Goal: Transaction & Acquisition: Purchase product/service

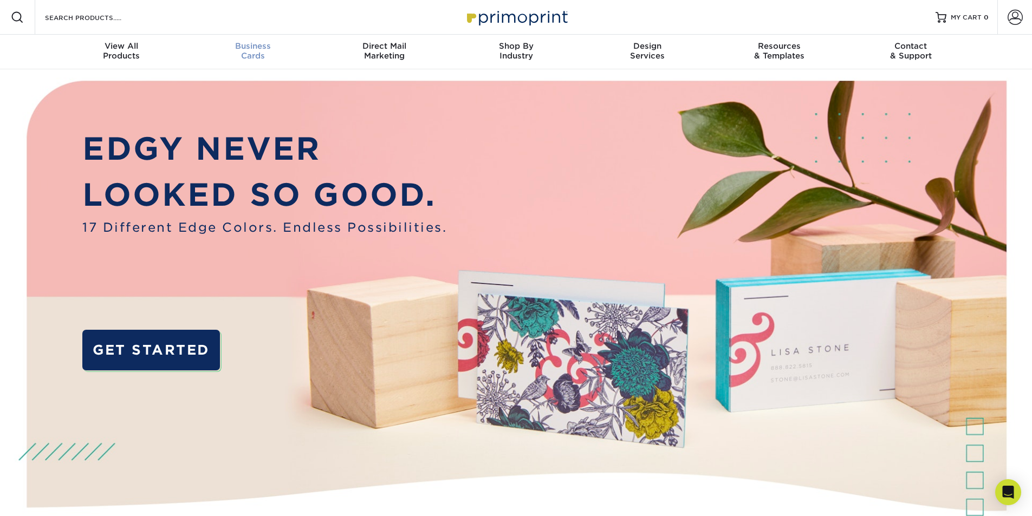
click at [260, 50] on span "Business" at bounding box center [253, 46] width 132 height 10
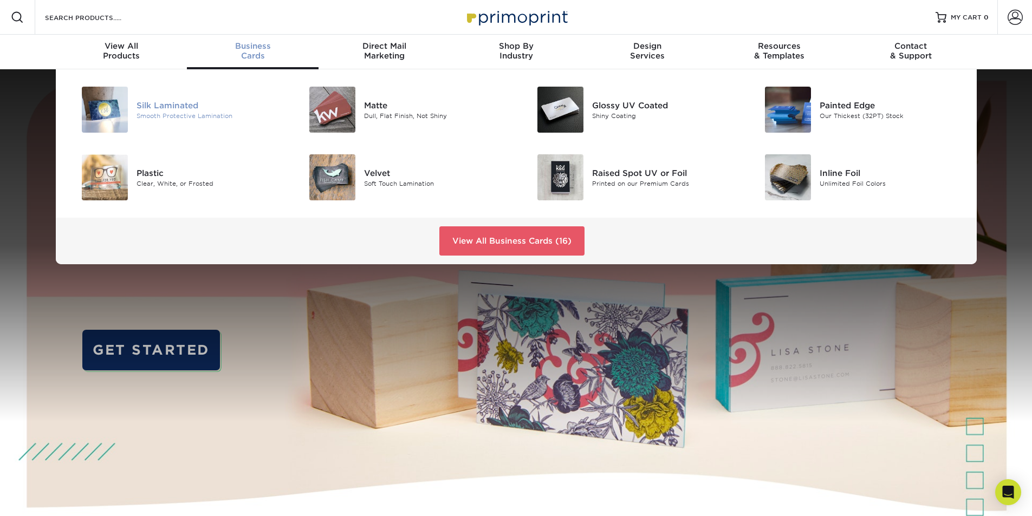
click at [178, 112] on div "Smooth Protective Lamination" at bounding box center [208, 115] width 144 height 9
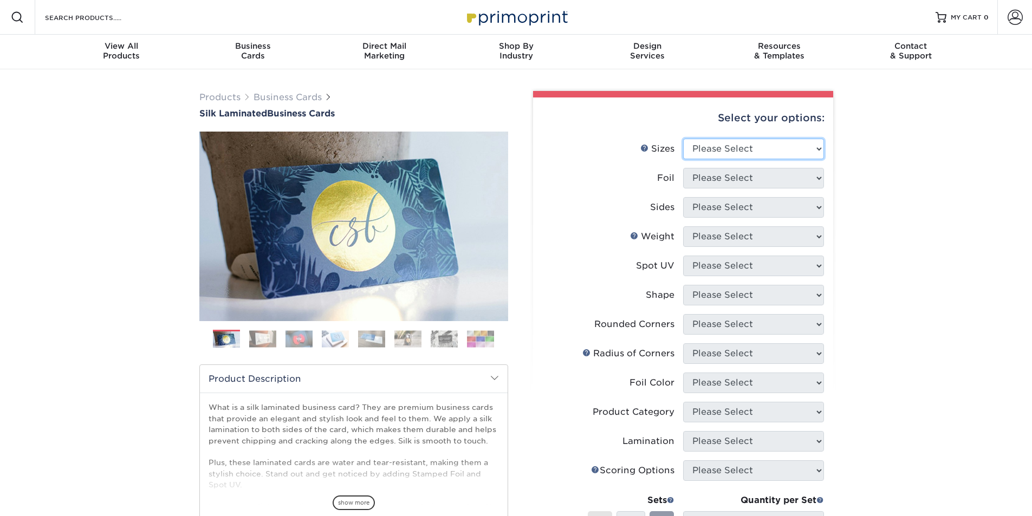
click at [776, 157] on select "Please Select 1.5" x 3.5" - Mini 1.75" x 3.5" - Mini 2" x 2" - Square 2" x 3" -…" at bounding box center [753, 149] width 141 height 21
select select "2.00x3.50"
click at [683, 139] on select "Please Select 1.5" x 3.5" - Mini 1.75" x 3.5" - Mini 2" x 2" - Square 2" x 3" -…" at bounding box center [753, 149] width 141 height 21
click at [765, 181] on select "Please Select Yes No" at bounding box center [753, 178] width 141 height 21
select select "0"
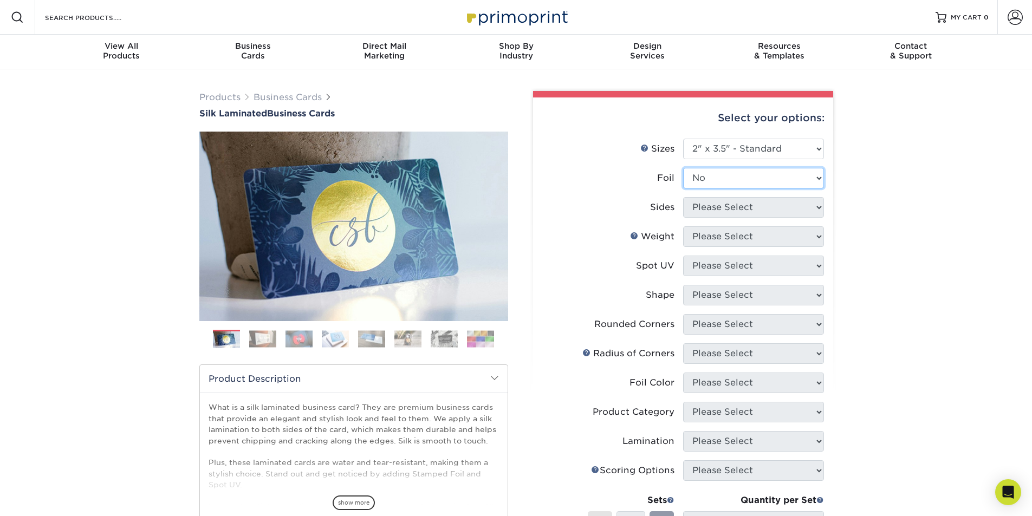
click at [683, 168] on select "Please Select Yes No" at bounding box center [753, 178] width 141 height 21
click at [754, 206] on select "Please Select Print Both Sides Print Front Only" at bounding box center [753, 207] width 141 height 21
select select "13abbda7-1d64-4f25-8bb2-c179b224825d"
click at [683, 197] on select "Please Select Print Both Sides Print Front Only" at bounding box center [753, 207] width 141 height 21
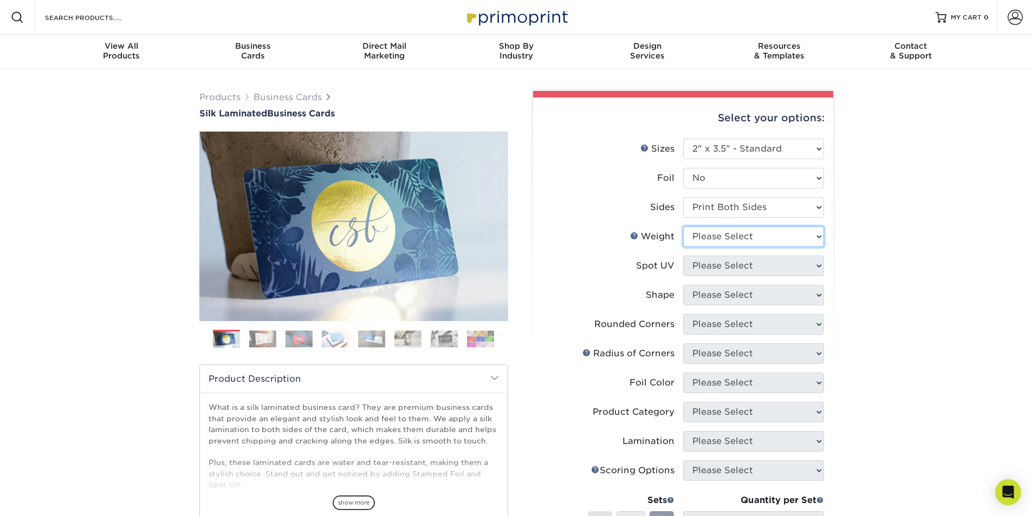
click at [753, 238] on select "Please Select 16PT" at bounding box center [753, 236] width 141 height 21
select select "16PT"
click at [683, 226] on select "Please Select 16PT" at bounding box center [753, 236] width 141 height 21
click at [752, 263] on select "Please Select No Spot UV Front and Back (Both Sides) Front Only Back Only" at bounding box center [753, 266] width 141 height 21
select select "3"
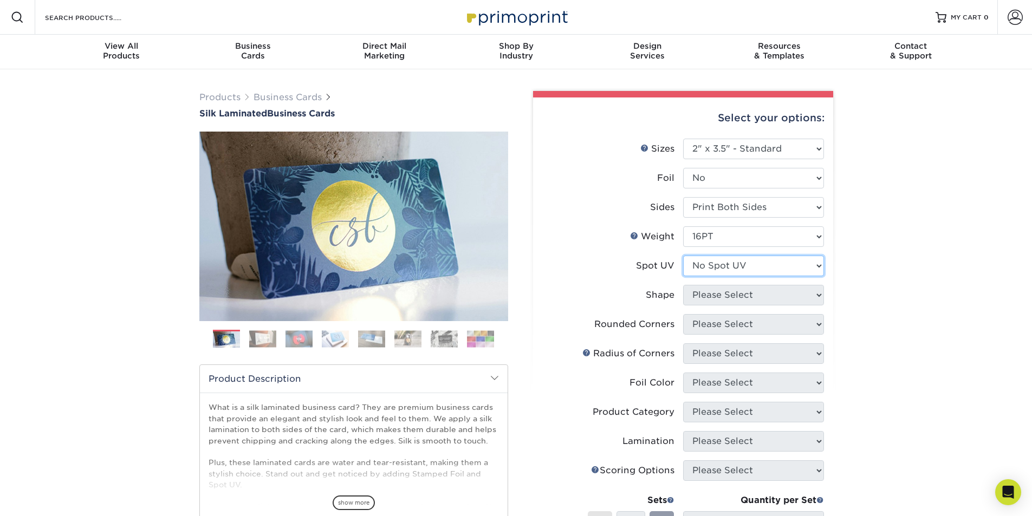
click at [683, 256] on select "Please Select No Spot UV Front and Back (Both Sides) Front Only Back Only" at bounding box center [753, 266] width 141 height 21
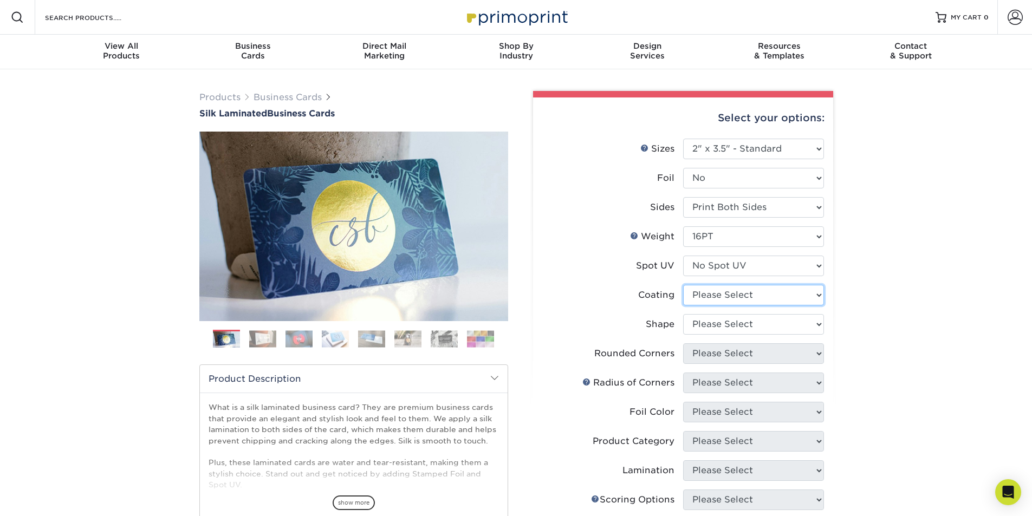
click at [748, 299] on select at bounding box center [753, 295] width 141 height 21
select select "3e7618de-abca-4bda-9f97-8b9129e913d8"
click at [683, 285] on select at bounding box center [753, 295] width 141 height 21
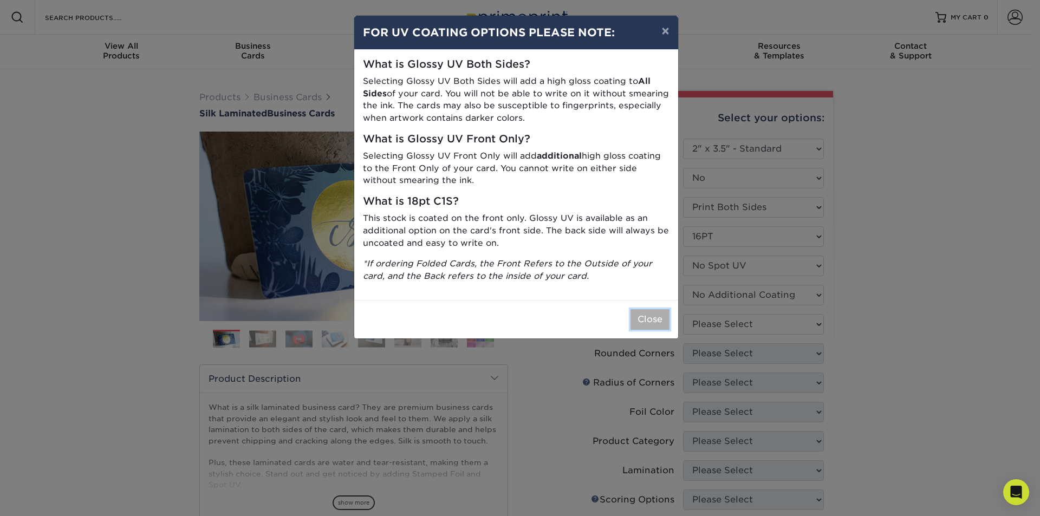
click at [639, 312] on button "Close" at bounding box center [649, 319] width 39 height 21
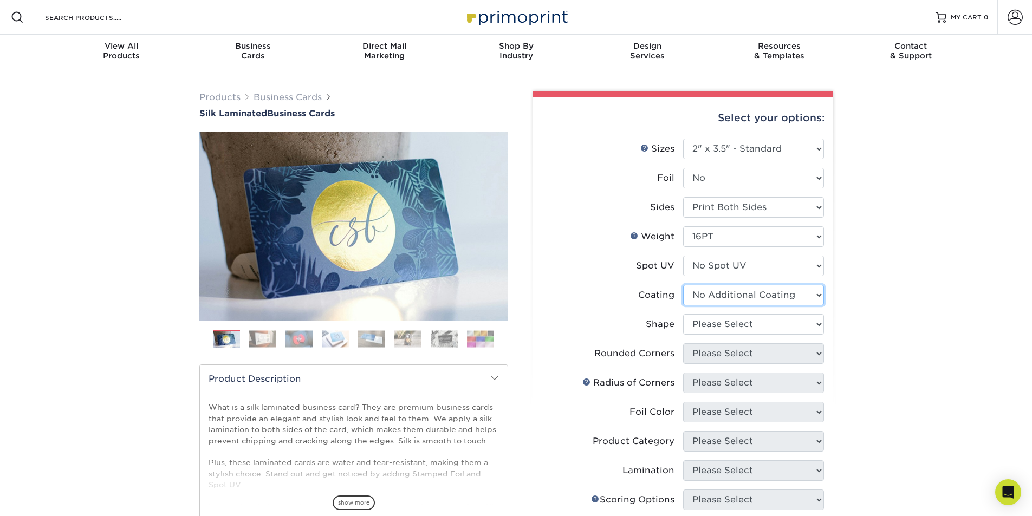
click at [698, 298] on select at bounding box center [753, 295] width 141 height 21
click at [636, 297] on label "Coating" at bounding box center [612, 295] width 141 height 21
click at [699, 323] on select "Please Select Standard Oval" at bounding box center [753, 324] width 141 height 21
click at [683, 314] on select "Please Select Standard Oval" at bounding box center [753, 324] width 141 height 21
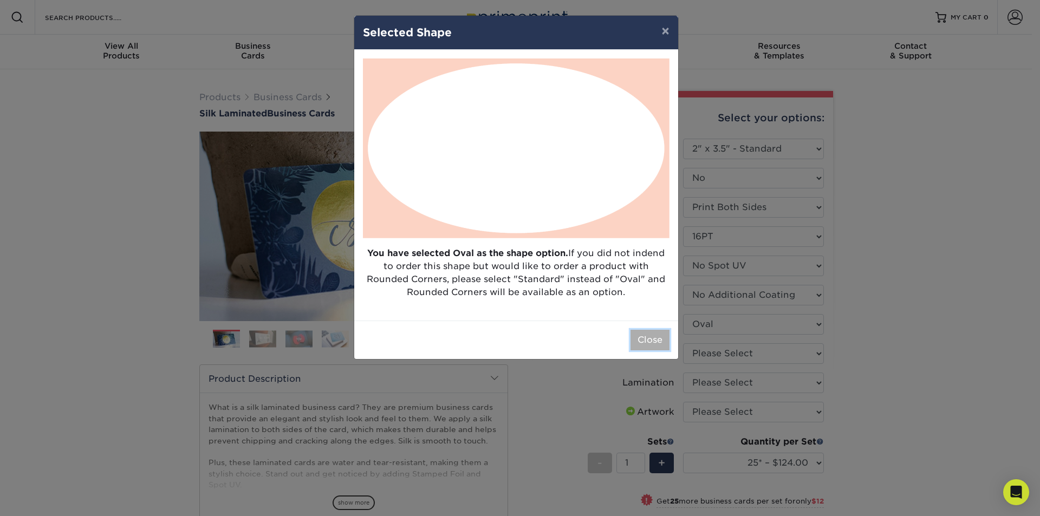
click at [651, 338] on button "Close" at bounding box center [649, 340] width 39 height 21
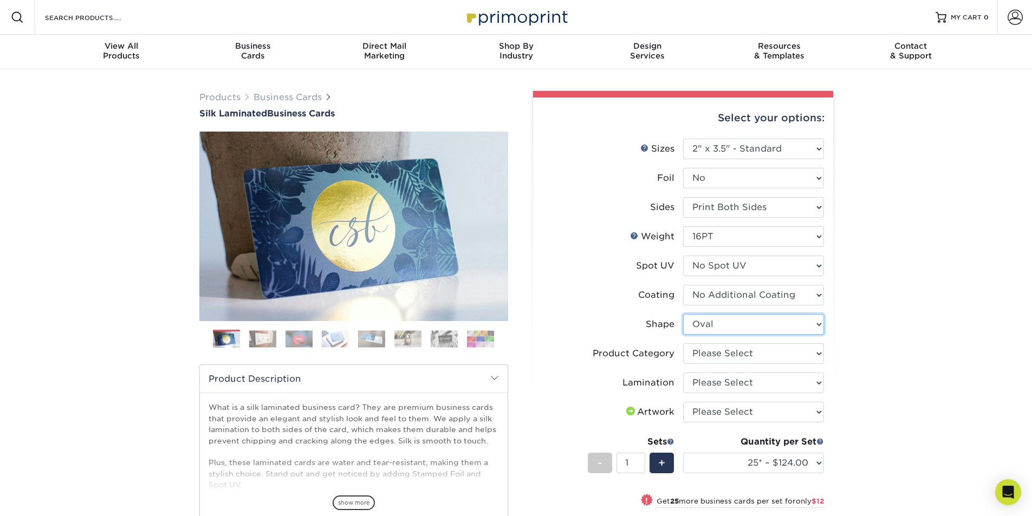
drag, startPoint x: 685, startPoint y: 319, endPoint x: 689, endPoint y: 322, distance: 5.9
click at [685, 319] on select "Please Select Standard Oval" at bounding box center [753, 324] width 141 height 21
select select "standard"
click at [683, 314] on select "Please Select Standard Oval" at bounding box center [753, 324] width 141 height 21
select select
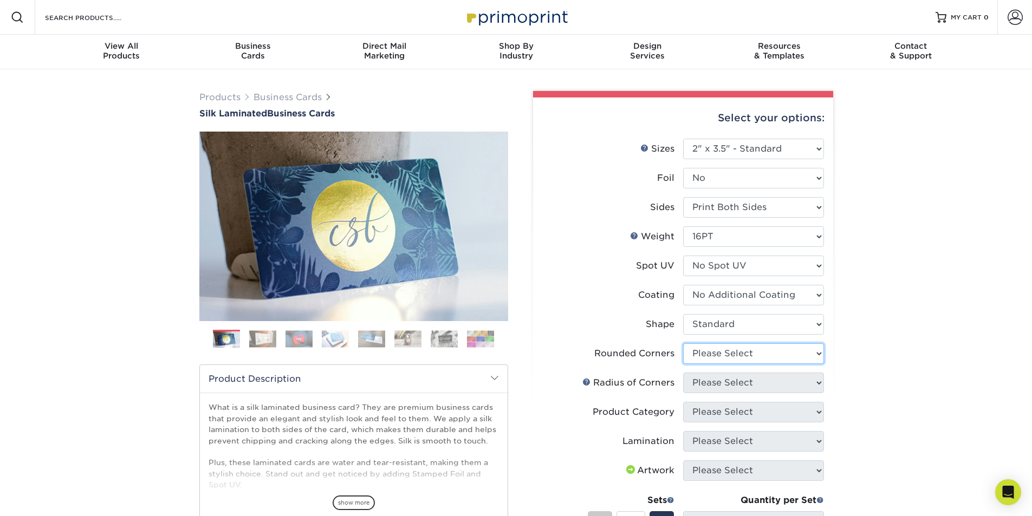
click at [707, 352] on select "Please Select Yes - Round 2 Corners Yes - Round 4 Corners No" at bounding box center [753, 353] width 141 height 21
select select "7672df9e-0e0a-464d-8e1f-920c575e4da3"
click at [683, 343] on select "Please Select Yes - Round 2 Corners Yes - Round 4 Corners No" at bounding box center [753, 353] width 141 height 21
select select "-1"
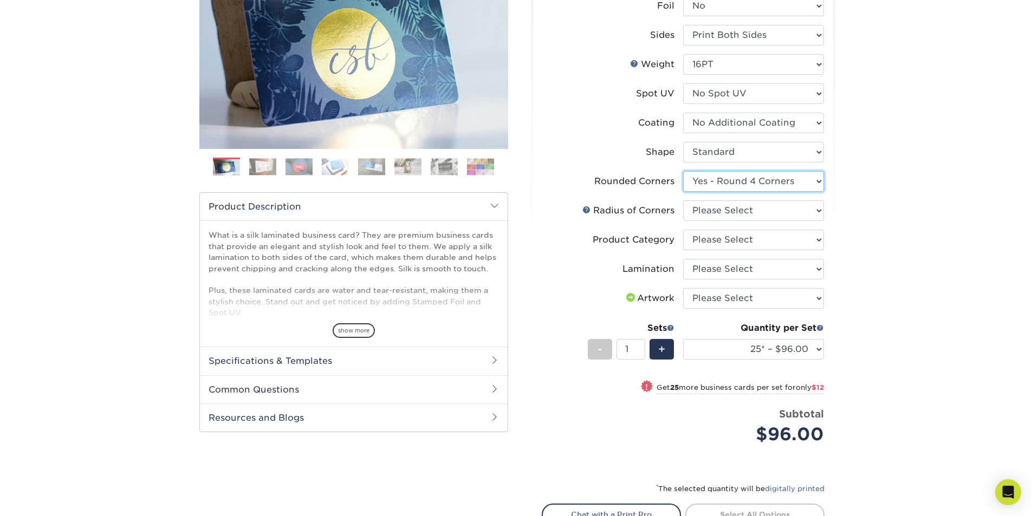
scroll to position [54, 0]
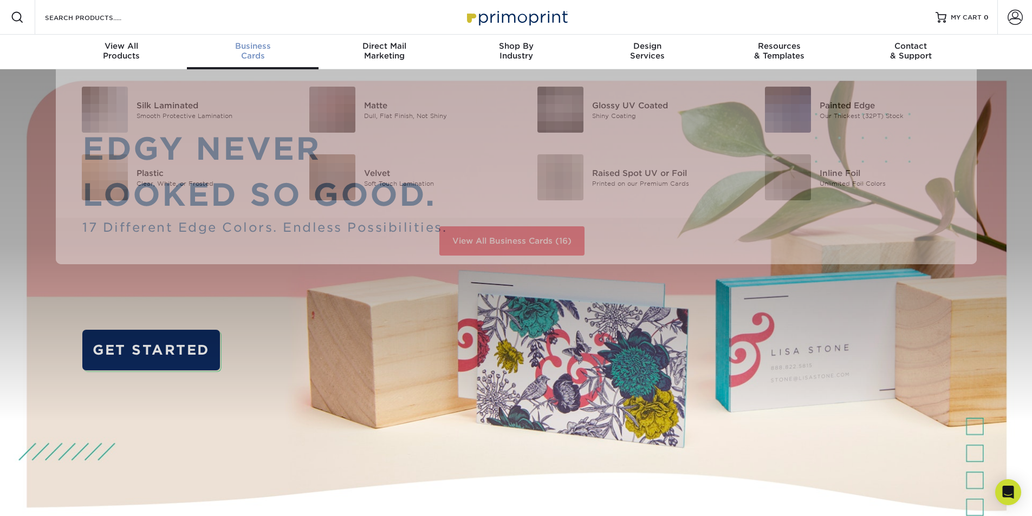
click at [262, 51] on div "Business Cards" at bounding box center [253, 50] width 132 height 19
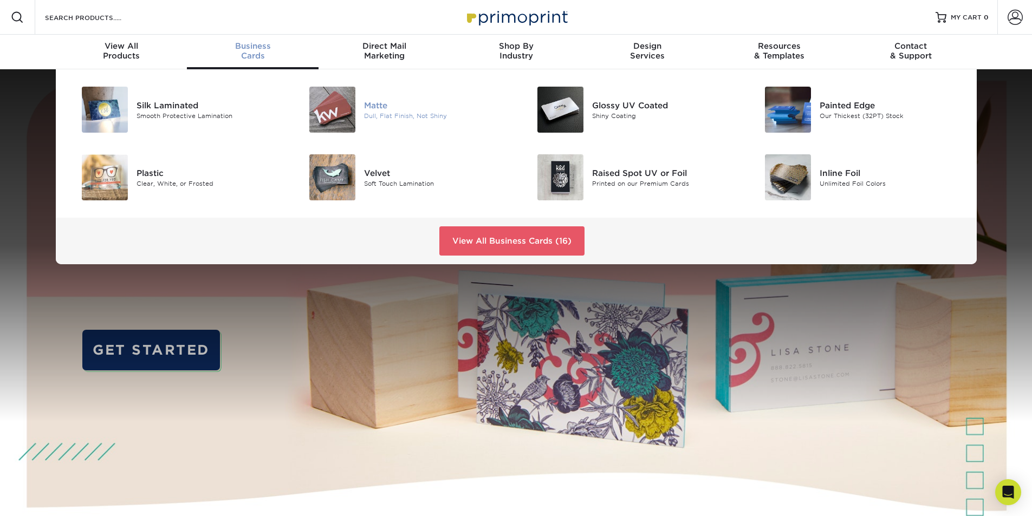
click at [399, 117] on div "Dull, Flat Finish, Not Shiny" at bounding box center [436, 115] width 144 height 9
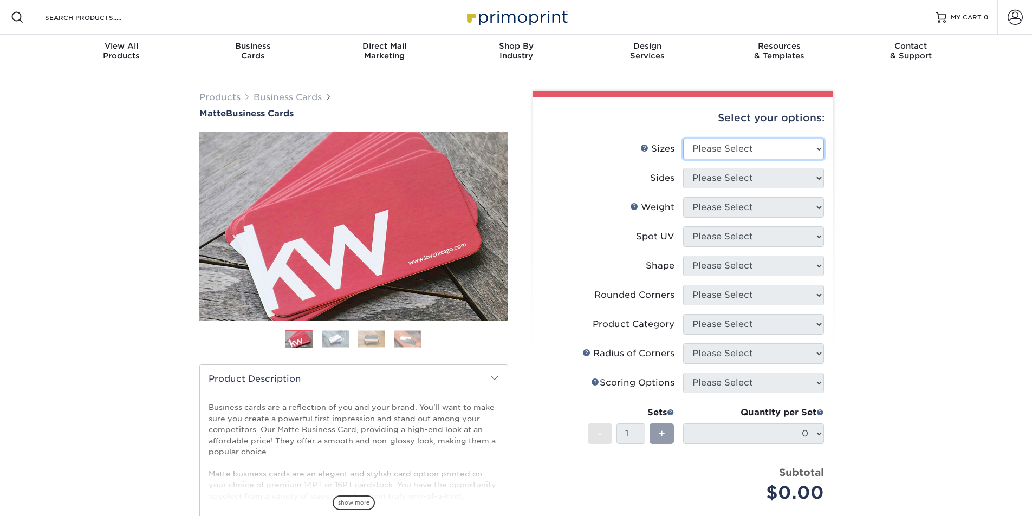
click at [731, 154] on select "Please Select 1.5" x 3.5" - Mini 1.75" x 3.5" - Mini 2" x 2" - Square 2" x 3" -…" at bounding box center [753, 149] width 141 height 21
select select "2.00x3.50"
click at [683, 139] on select "Please Select 1.5" x 3.5" - Mini 1.75" x 3.5" - Mini 2" x 2" - Square 2" x 3" -…" at bounding box center [753, 149] width 141 height 21
click at [738, 183] on select "Please Select Print Both Sides Print Front Only" at bounding box center [753, 178] width 141 height 21
select select "13abbda7-1d64-4f25-8bb2-c179b224825d"
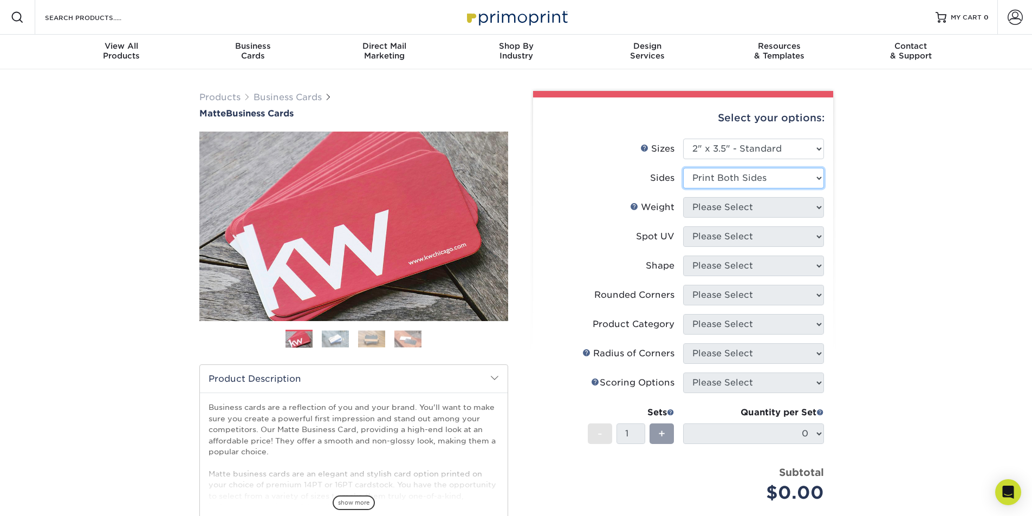
click at [683, 168] on select "Please Select Print Both Sides Print Front Only" at bounding box center [753, 178] width 141 height 21
click at [738, 210] on select "Please Select 16PT 14PT" at bounding box center [753, 207] width 141 height 21
select select "16PT"
click at [683, 197] on select "Please Select 16PT 14PT" at bounding box center [753, 207] width 141 height 21
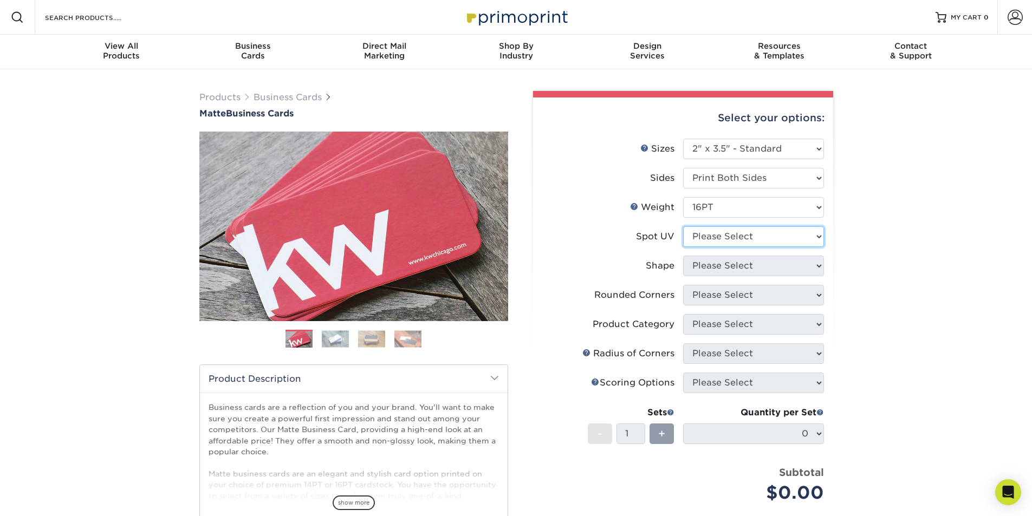
click at [738, 237] on select "Please Select No Spot UV Front and Back (Both Sides) Front Only Back Only" at bounding box center [753, 236] width 141 height 21
select select "3"
click at [683, 226] on select "Please Select No Spot UV Front and Back (Both Sides) Front Only Back Only" at bounding box center [753, 236] width 141 height 21
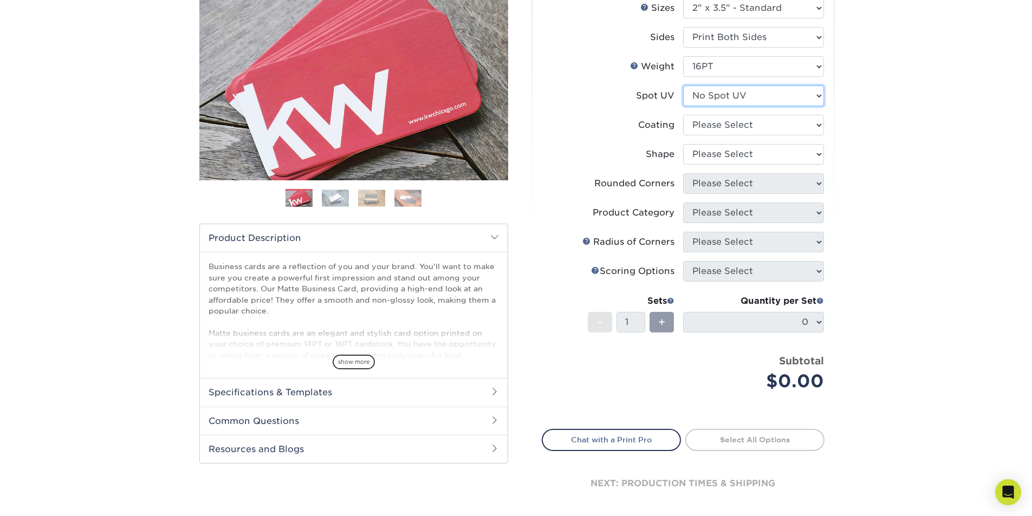
scroll to position [217, 0]
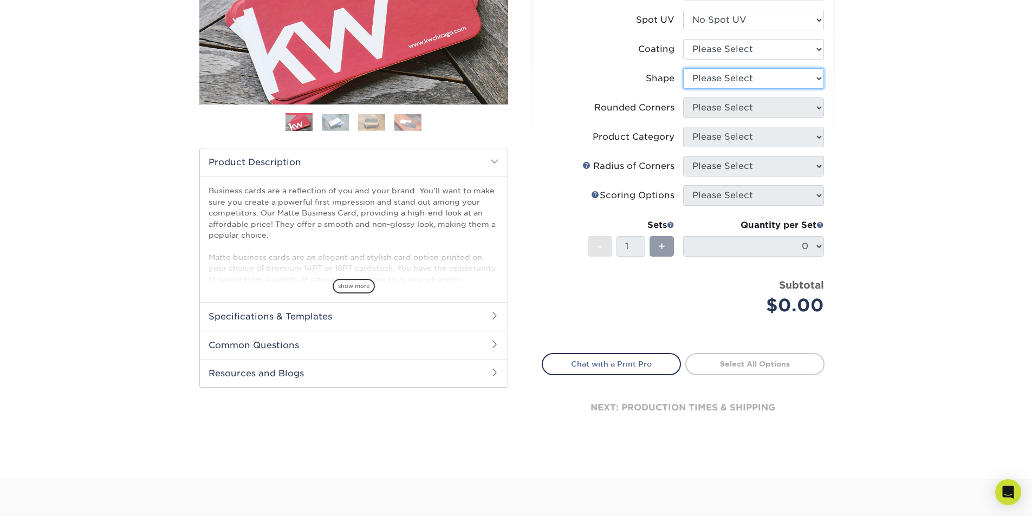
click at [744, 77] on select "Please Select Standard Oval" at bounding box center [753, 78] width 141 height 21
select select "standard"
click at [683, 68] on select "Please Select Standard Oval" at bounding box center [753, 78] width 141 height 21
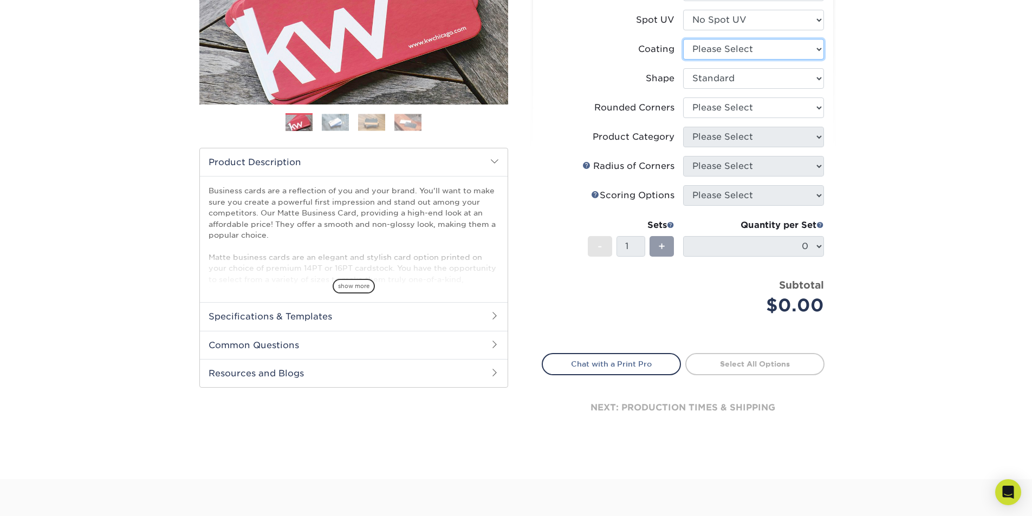
click at [735, 51] on select at bounding box center [753, 49] width 141 height 21
select select "121bb7b5-3b4d-429f-bd8d-bbf80e953313"
click at [683, 39] on select at bounding box center [753, 49] width 141 height 21
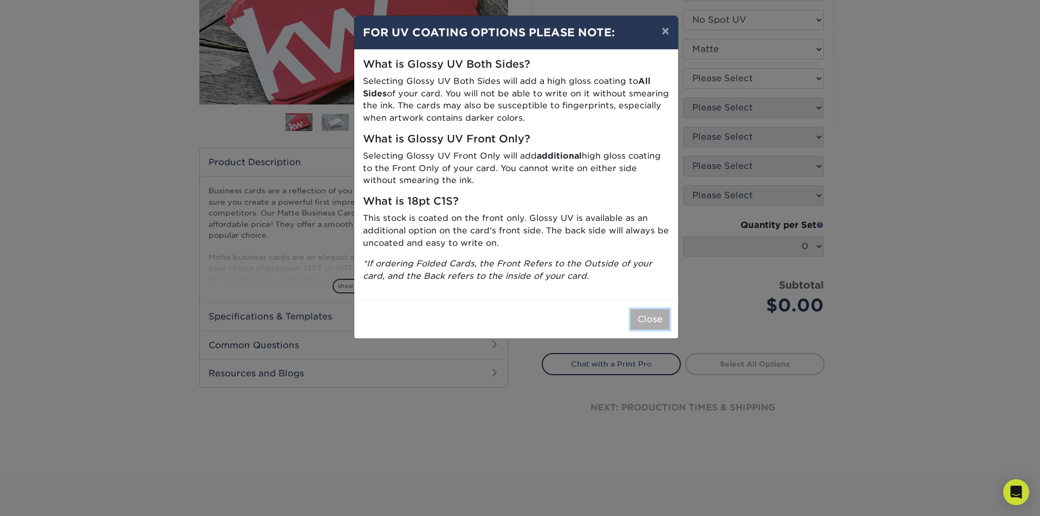
click at [647, 315] on button "Close" at bounding box center [649, 319] width 39 height 21
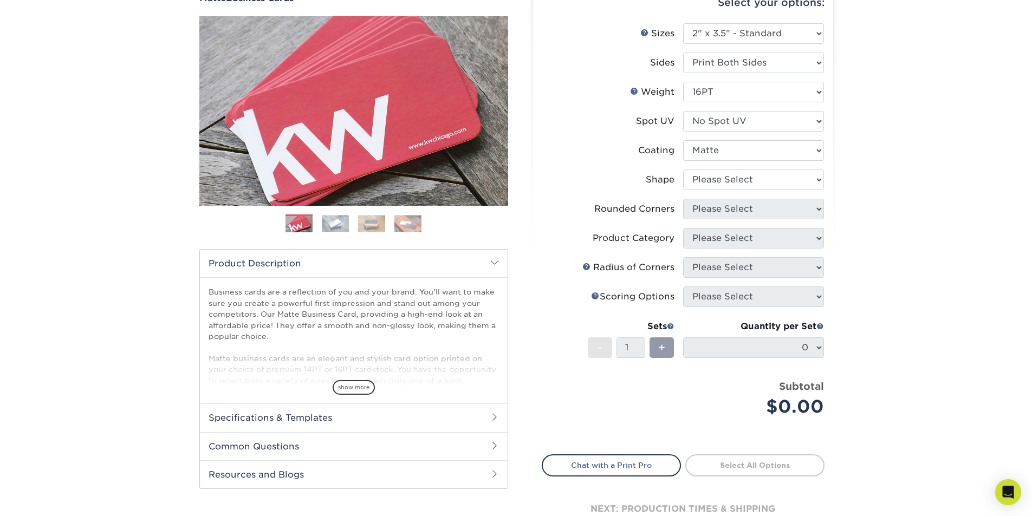
scroll to position [108, 0]
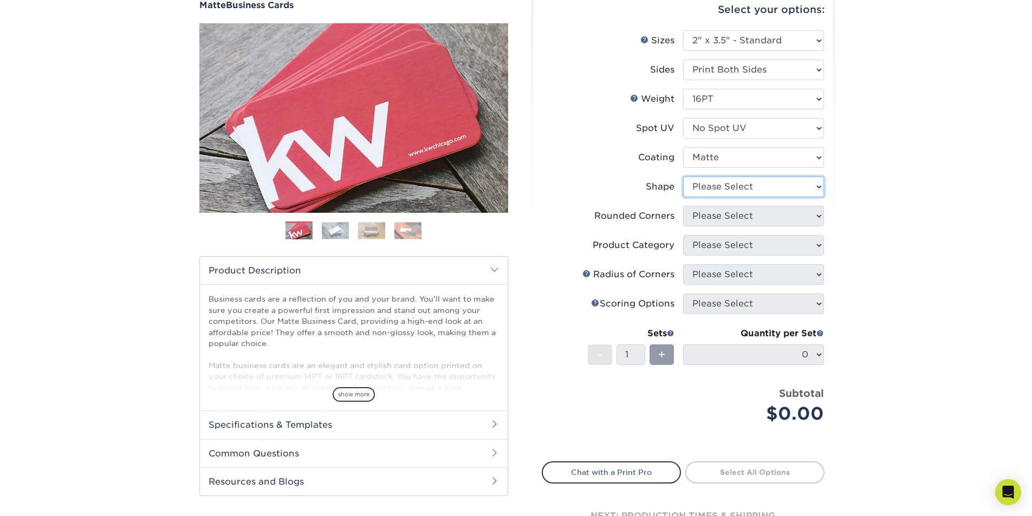
click at [719, 187] on select "Please Select Standard Oval" at bounding box center [753, 187] width 141 height 21
select select "standard"
click at [683, 177] on select "Please Select Standard Oval" at bounding box center [753, 187] width 141 height 21
click at [724, 220] on select "Please Select Yes - Round 2 Corners Yes - Round 4 Corners No" at bounding box center [753, 216] width 141 height 21
click at [683, 206] on select "Please Select Yes - Round 2 Corners Yes - Round 4 Corners No" at bounding box center [753, 216] width 141 height 21
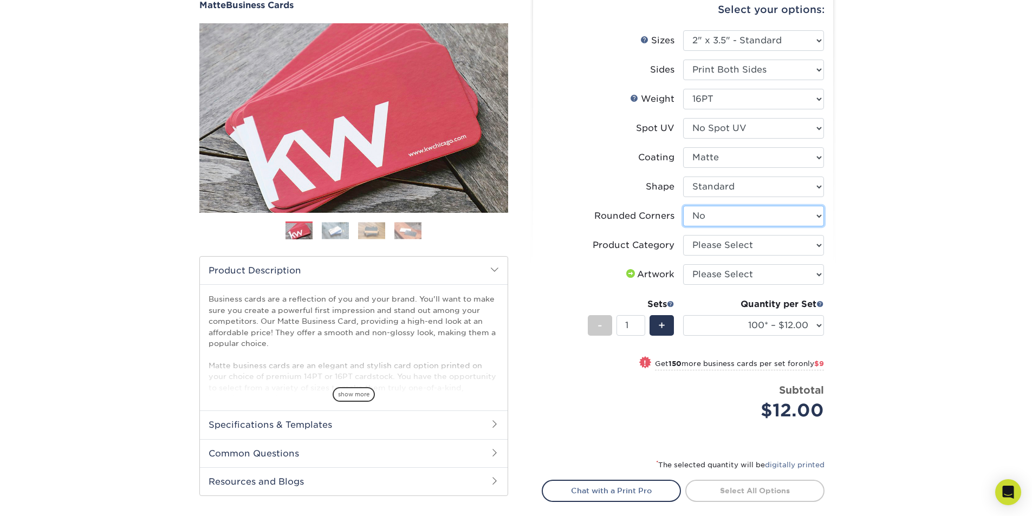
click at [743, 212] on select "Please Select Yes - Round 2 Corners Yes - Round 4 Corners No" at bounding box center [753, 216] width 141 height 21
select select "7672df9e-0e0a-464d-8e1f-920c575e4da3"
click at [683, 206] on select "Please Select Yes - Round 2 Corners Yes - Round 4 Corners No" at bounding box center [753, 216] width 141 height 21
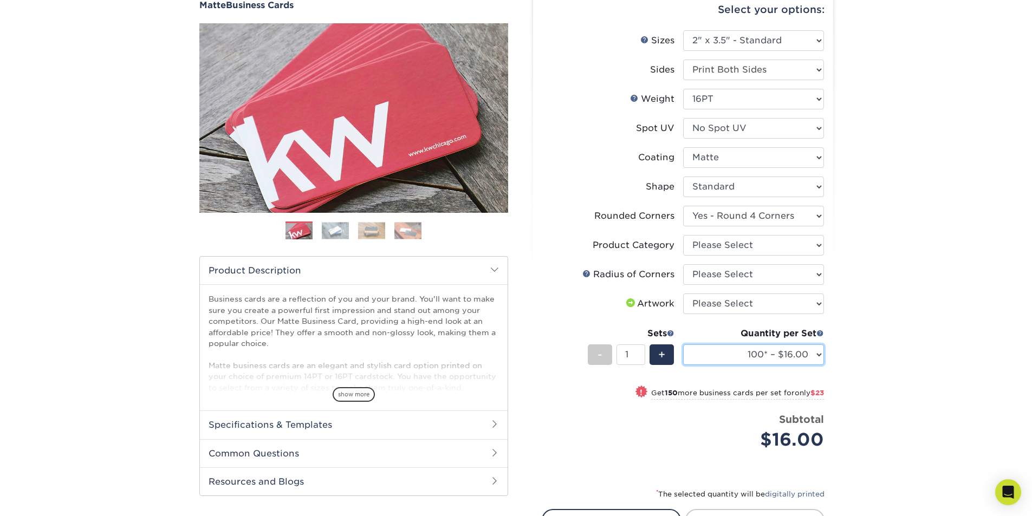
click at [713, 347] on select "100* – $16.00 250* – $39.00 500 – $77.00 1000 – $94.00 2500 – $173.00 5000 – $2…" at bounding box center [753, 354] width 141 height 21
click at [683, 344] on select "100* – $16.00 250* – $39.00 500 – $77.00 1000 – $94.00 2500 – $173.00 5000 – $2…" at bounding box center [753, 354] width 141 height 21
click at [796, 356] on select "100* – $16.00 250* – $39.00 500 – $77.00 1000 – $94.00 2500 – $173.00 5000 – $2…" at bounding box center [753, 354] width 141 height 21
click at [683, 344] on select "100* – $16.00 250* – $39.00 500 – $77.00 1000 – $94.00 2500 – $173.00 5000 – $2…" at bounding box center [753, 354] width 141 height 21
click at [586, 400] on div "! Get 250 more business cards per set for only $38" at bounding box center [683, 399] width 282 height 26
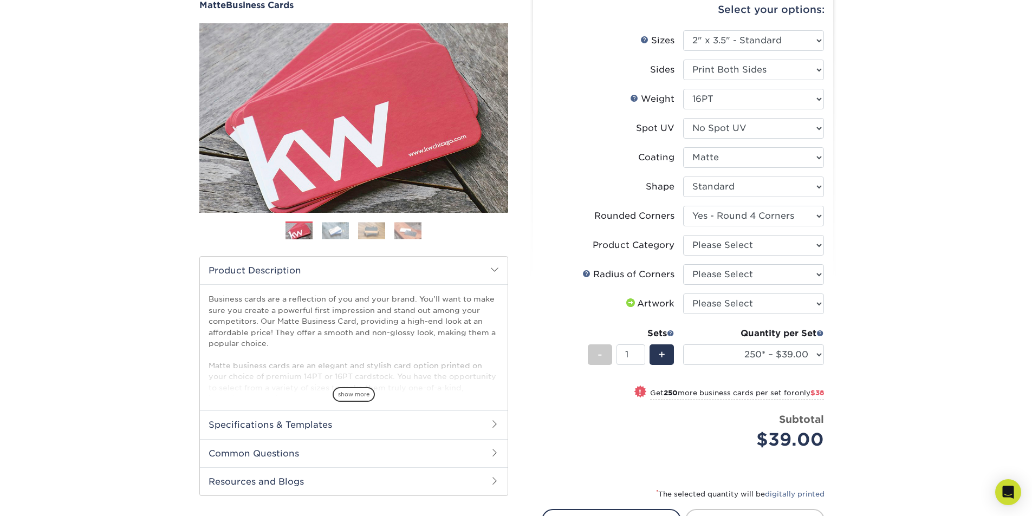
select select "500 – $77.00"
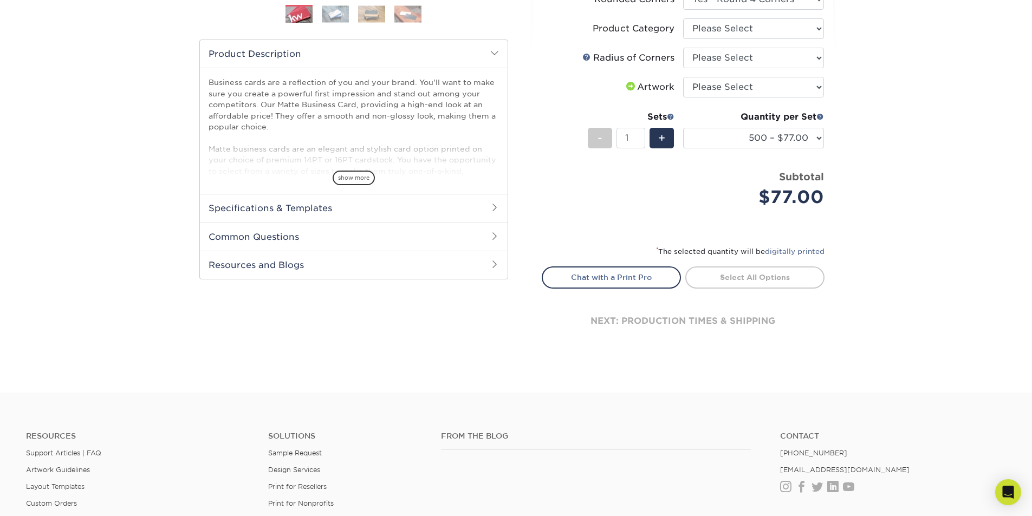
scroll to position [0, 0]
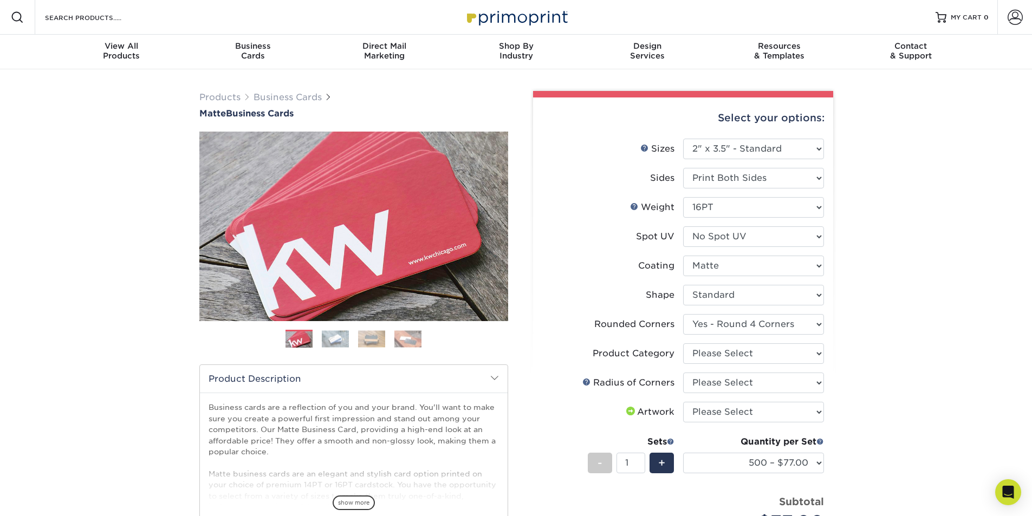
click at [482, 22] on img at bounding box center [516, 16] width 108 height 23
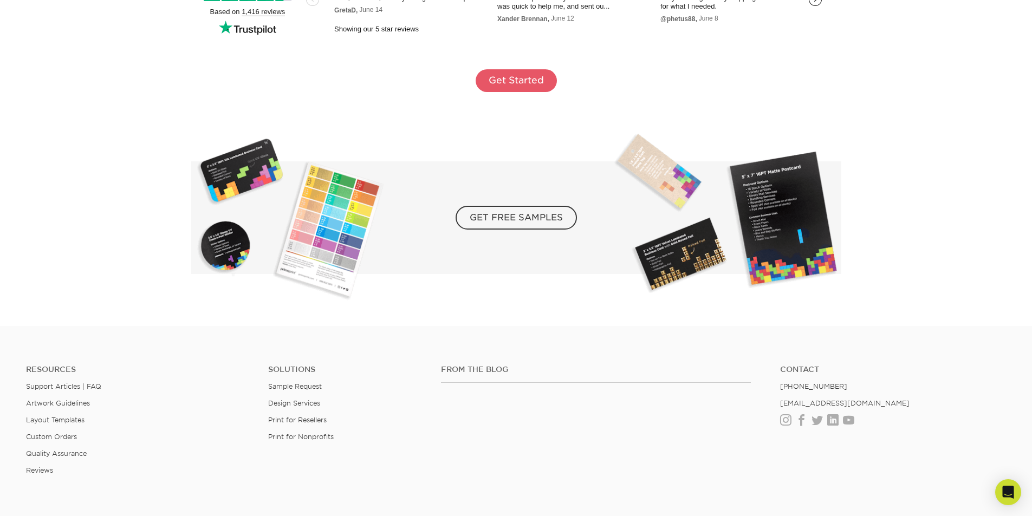
scroll to position [2017, 0]
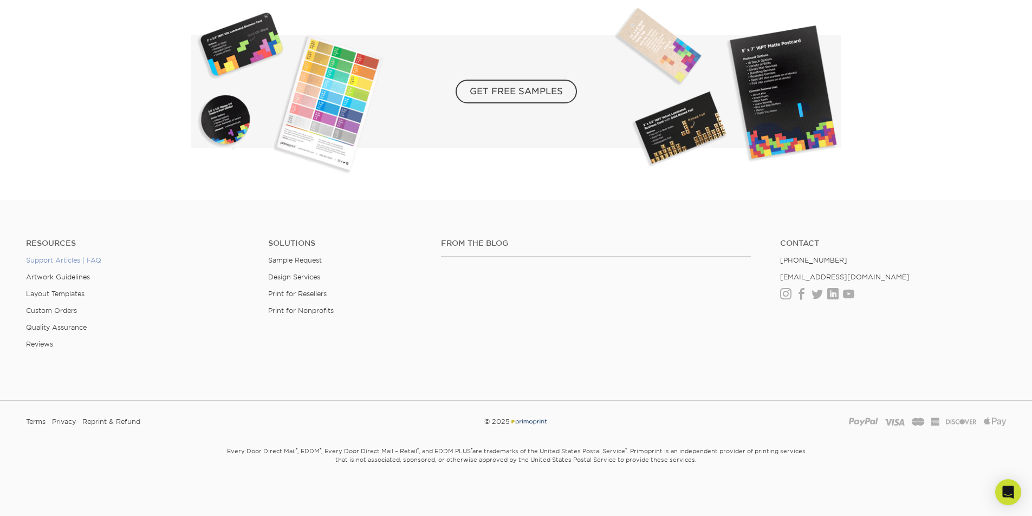
click at [100, 261] on link "Support Articles | FAQ" at bounding box center [63, 260] width 75 height 8
